Goal: Information Seeking & Learning: Learn about a topic

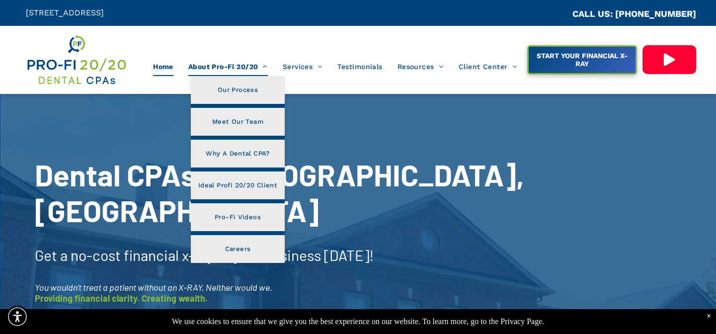
click at [244, 69] on span "About Pro-Fi 20/20" at bounding box center [227, 66] width 79 height 19
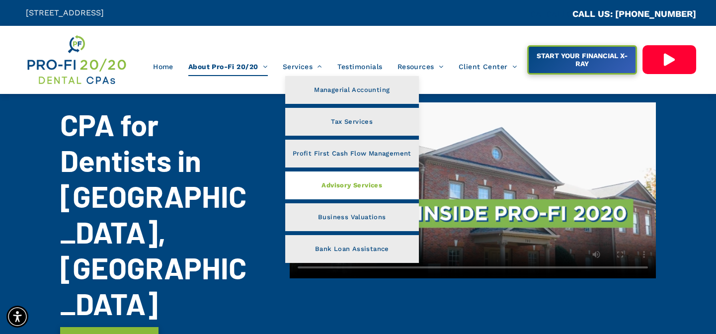
click at [364, 184] on span "Advisory Services" at bounding box center [351, 185] width 61 height 13
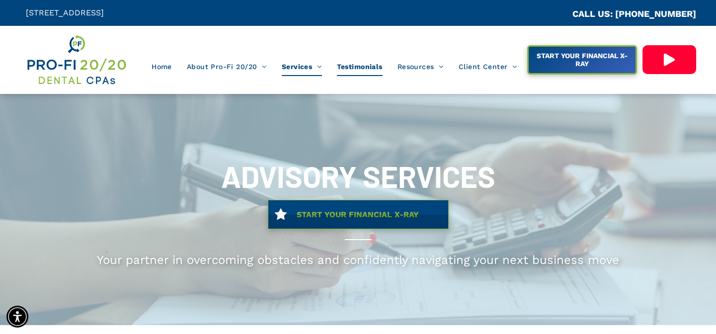
click at [366, 70] on span "Testimonials" at bounding box center [360, 66] width 46 height 19
